Goal: Use online tool/utility: Utilize a website feature to perform a specific function

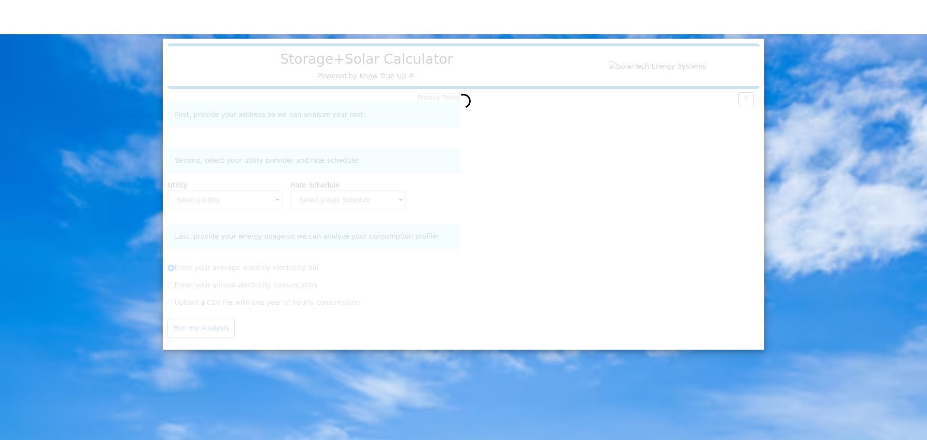
radio input "true"
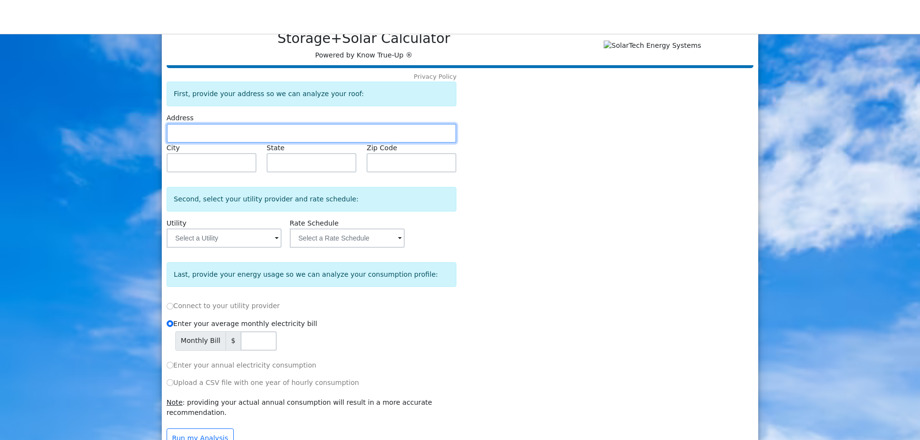
scroll to position [39, 0]
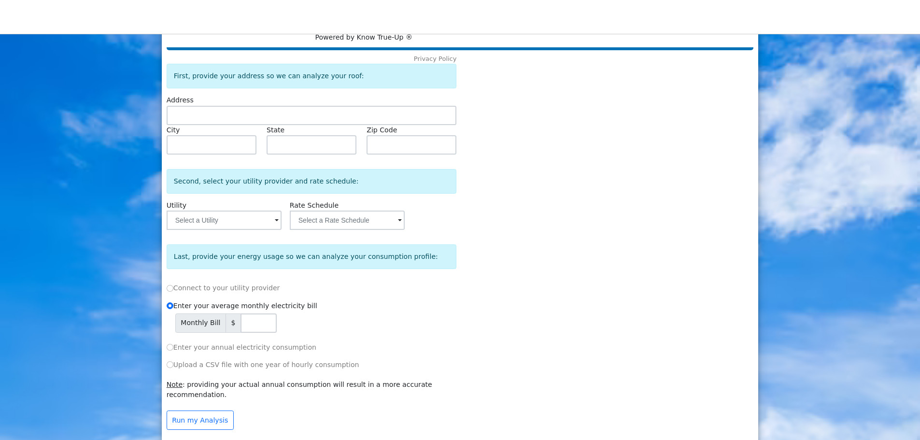
click at [347, 236] on div "Privacy Policy First, provide your address so we can analyze your roof: Address…" at bounding box center [312, 245] width 294 height 383
click at [353, 230] on input "text" at bounding box center [347, 220] width 115 height 19
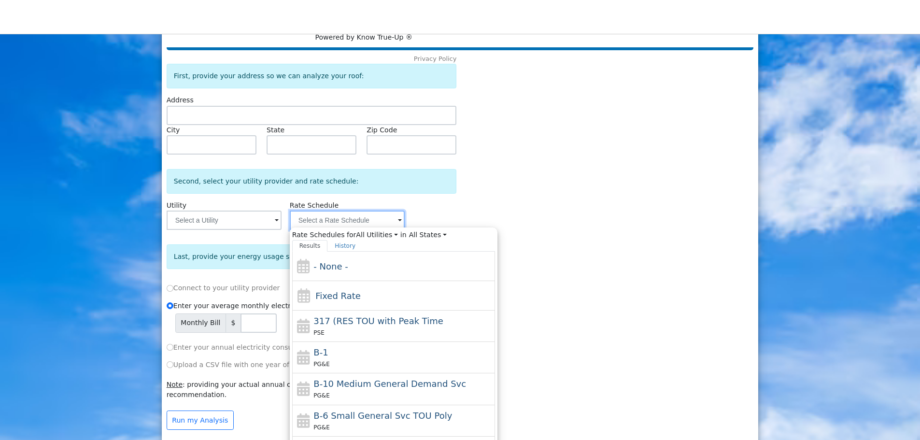
click at [384, 219] on input "text" at bounding box center [347, 220] width 115 height 19
click at [252, 229] on input "text" at bounding box center [224, 220] width 115 height 19
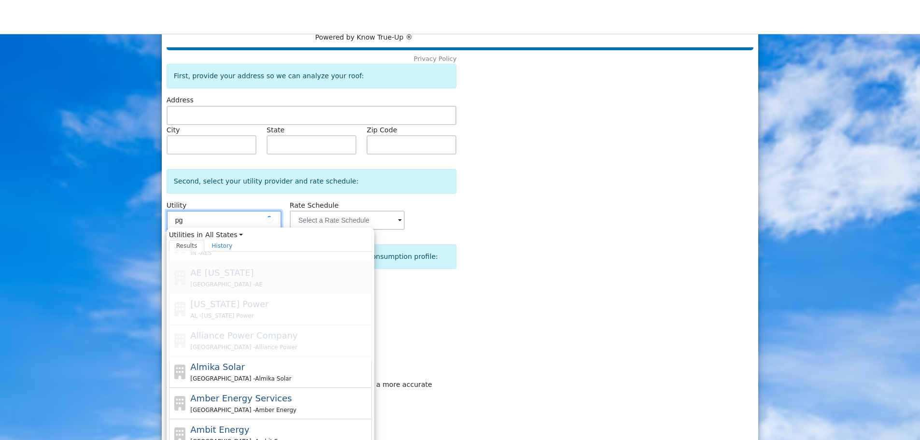
scroll to position [0, 0]
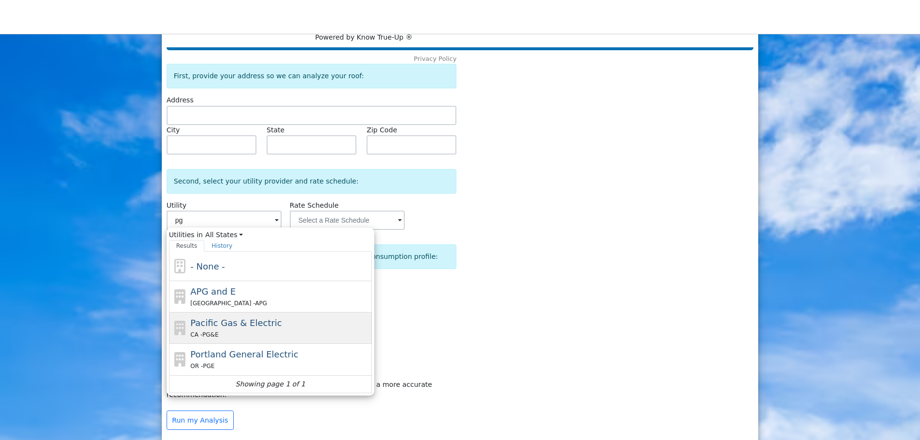
click at [244, 328] on span "Pacific Gas & Electric" at bounding box center [235, 323] width 91 height 10
type input "Pacific Gas & Electric"
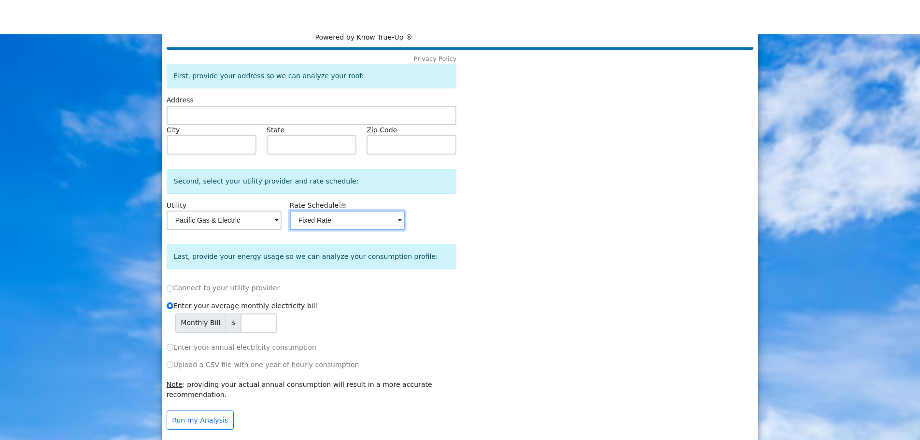
click at [375, 225] on input "Fixed Rate" at bounding box center [347, 220] width 115 height 19
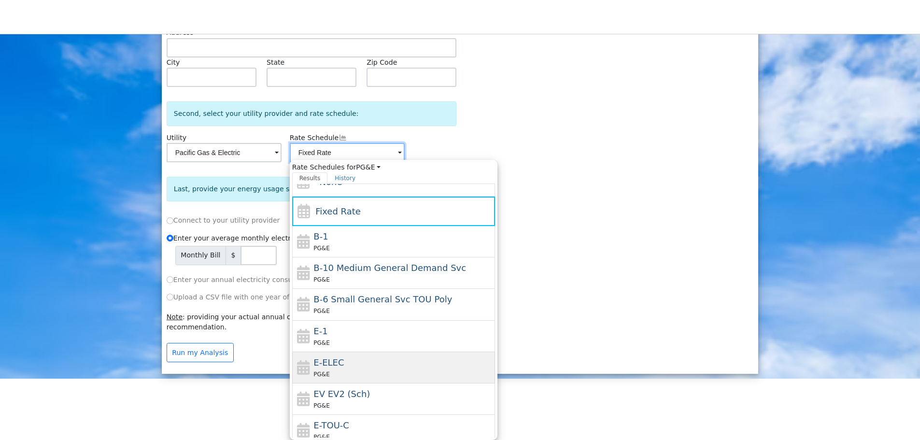
scroll to position [9, 0]
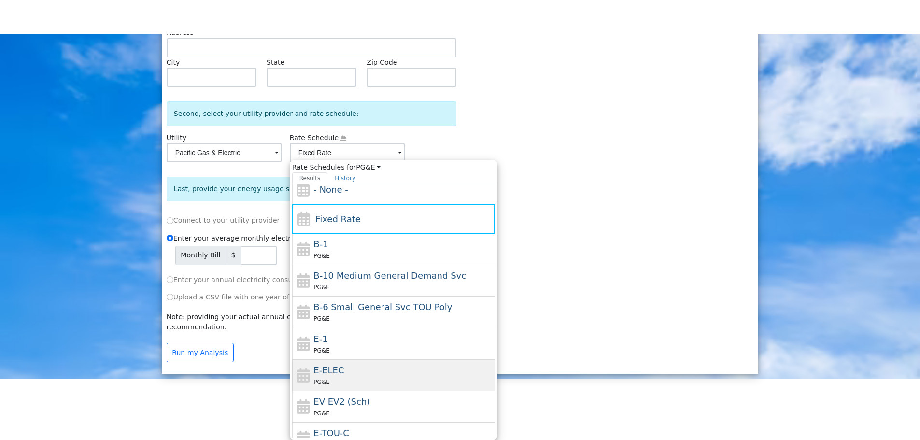
click at [345, 381] on div "PG&E" at bounding box center [402, 382] width 179 height 10
type input "E-ELEC"
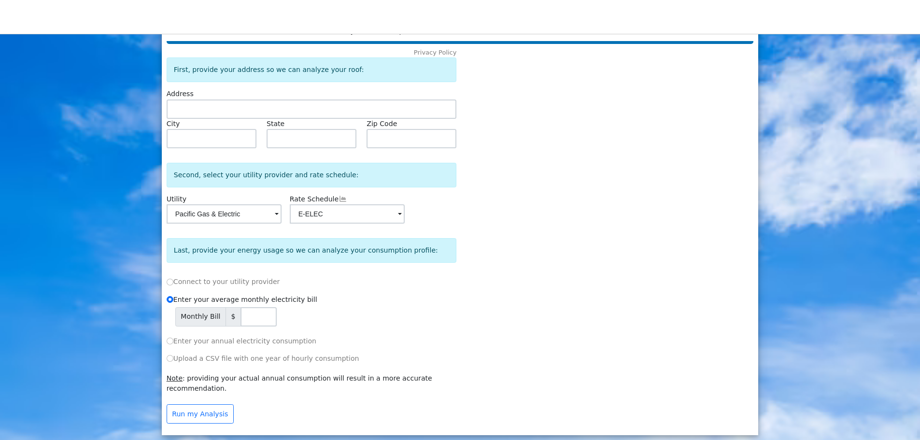
scroll to position [39, 0]
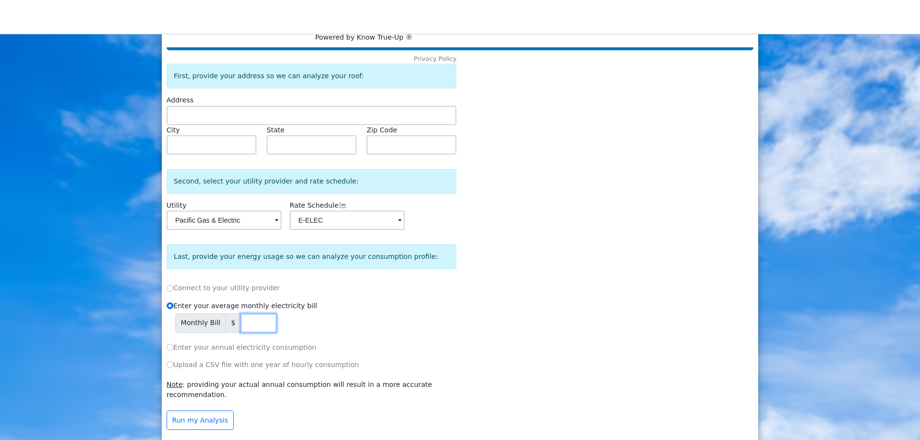
click at [259, 333] on input "number" at bounding box center [258, 322] width 36 height 19
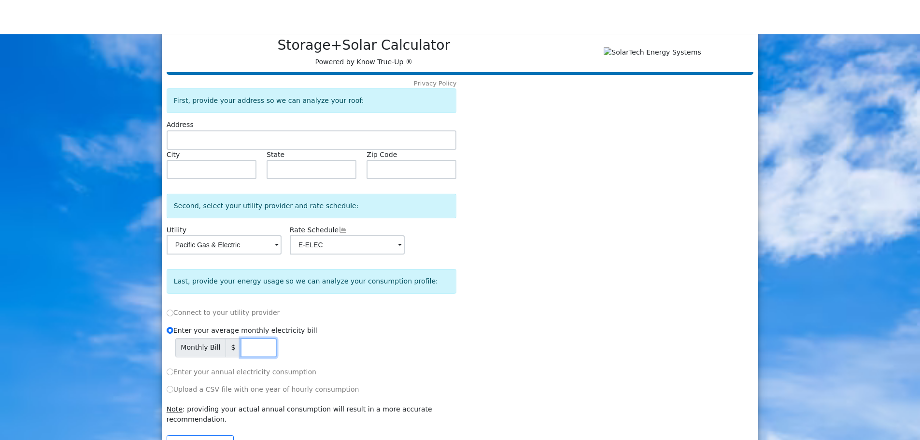
scroll to position [0, 0]
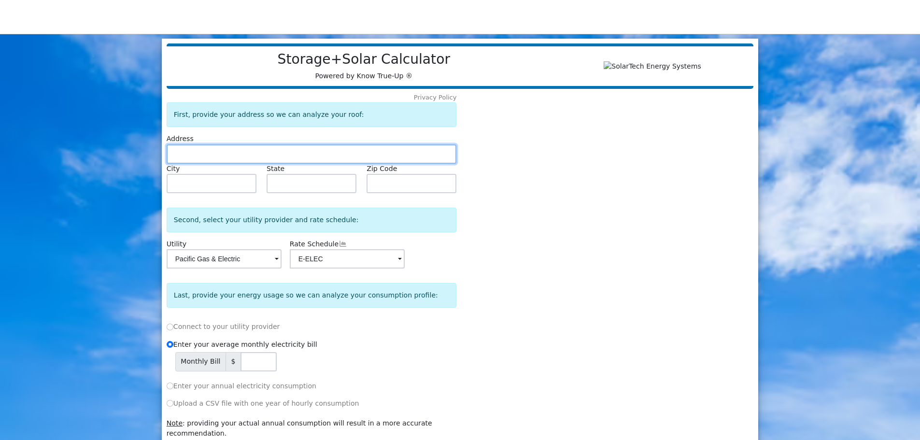
click at [254, 158] on input "text" at bounding box center [312, 153] width 290 height 19
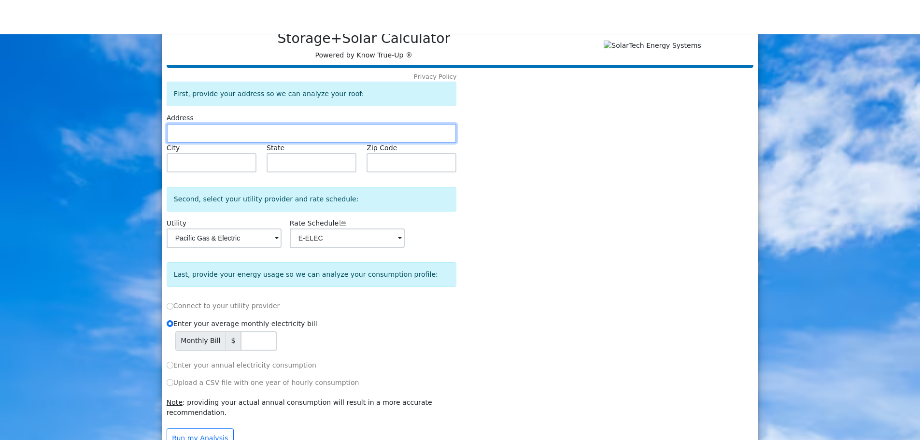
scroll to position [39, 0]
